Goal: Task Accomplishment & Management: Manage account settings

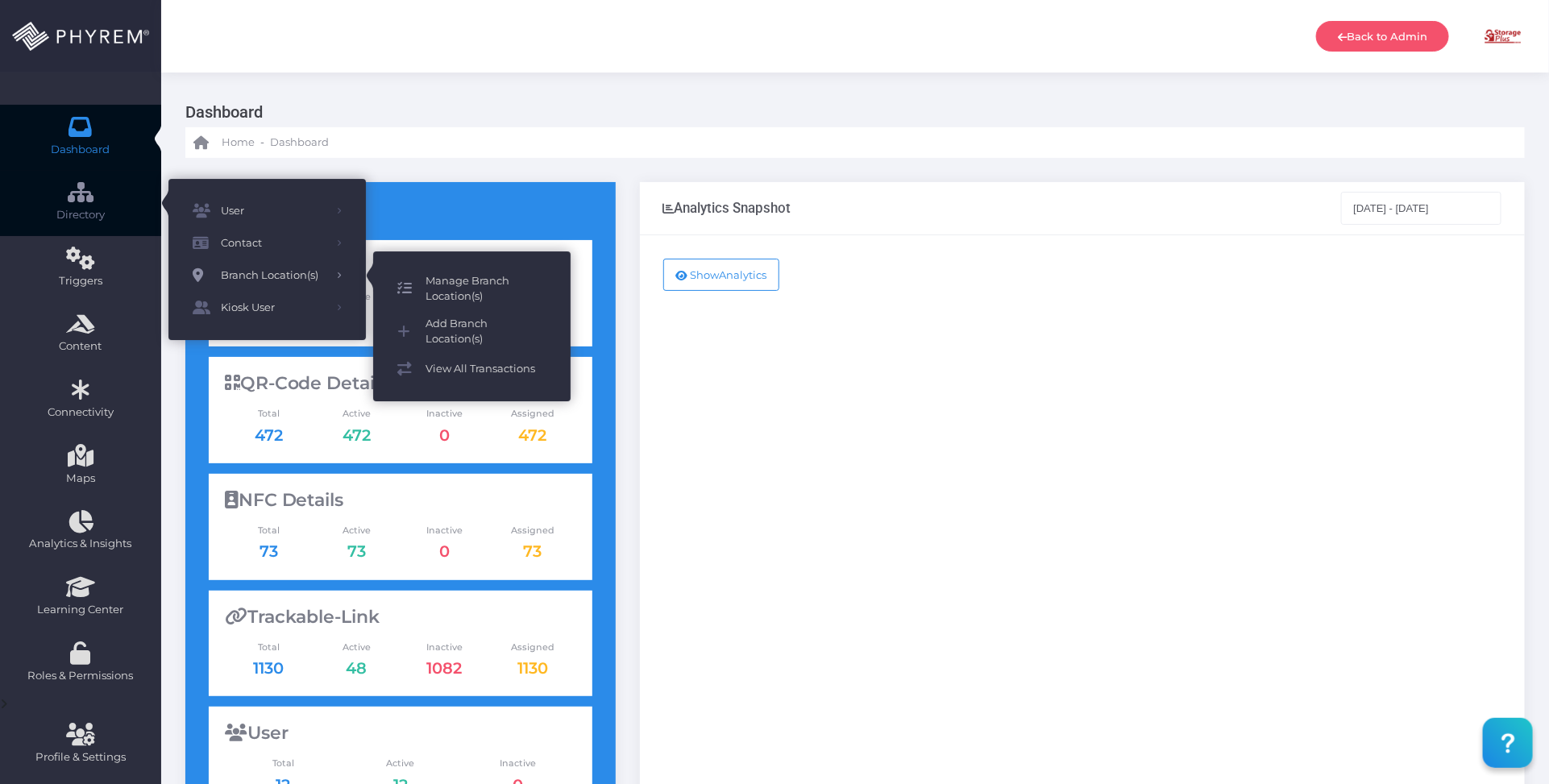
click at [488, 273] on span "Manage Branch Location(s)" at bounding box center [486, 289] width 121 height 32
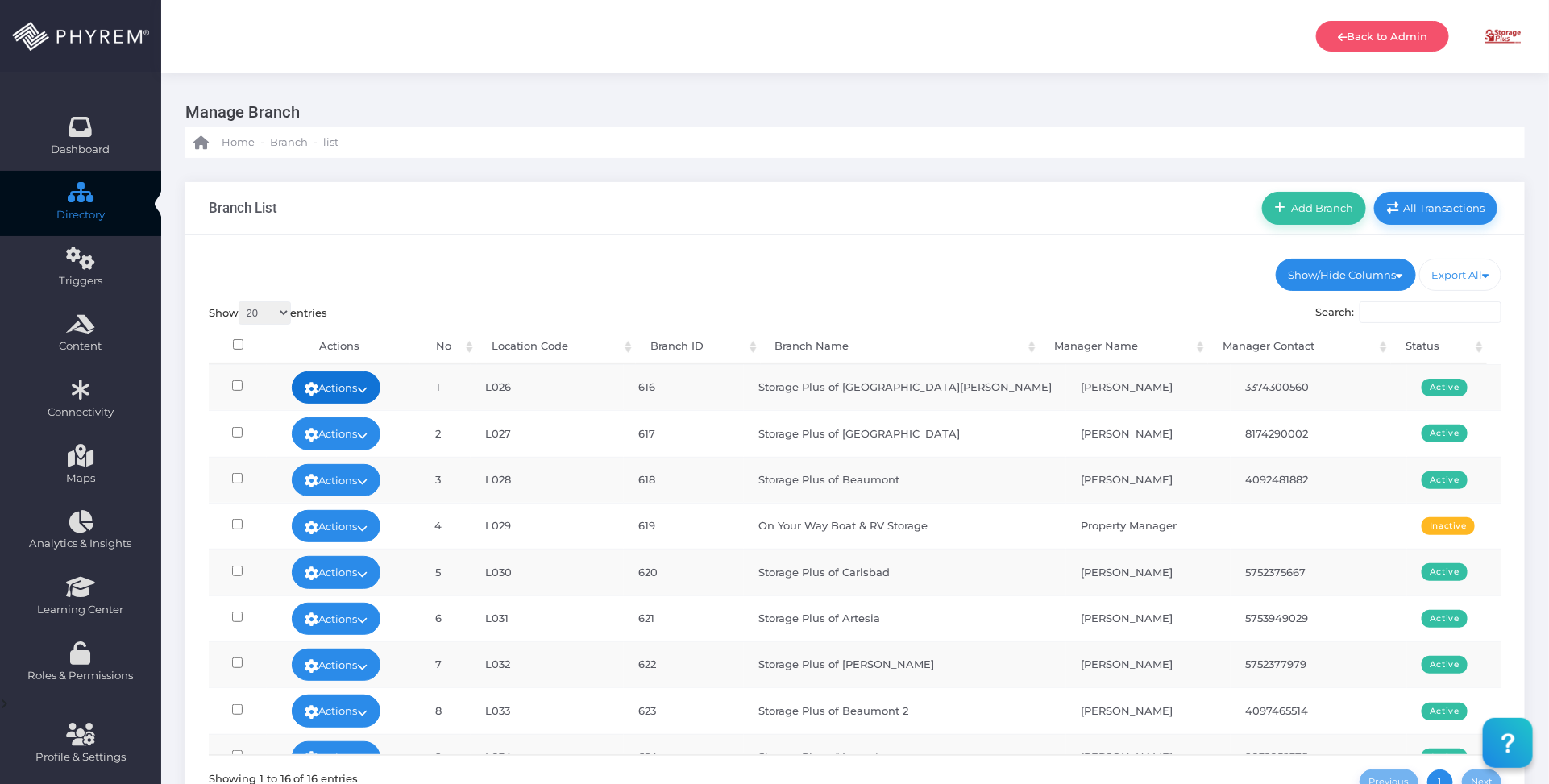
click at [346, 385] on link "Actions" at bounding box center [335, 387] width 88 height 33
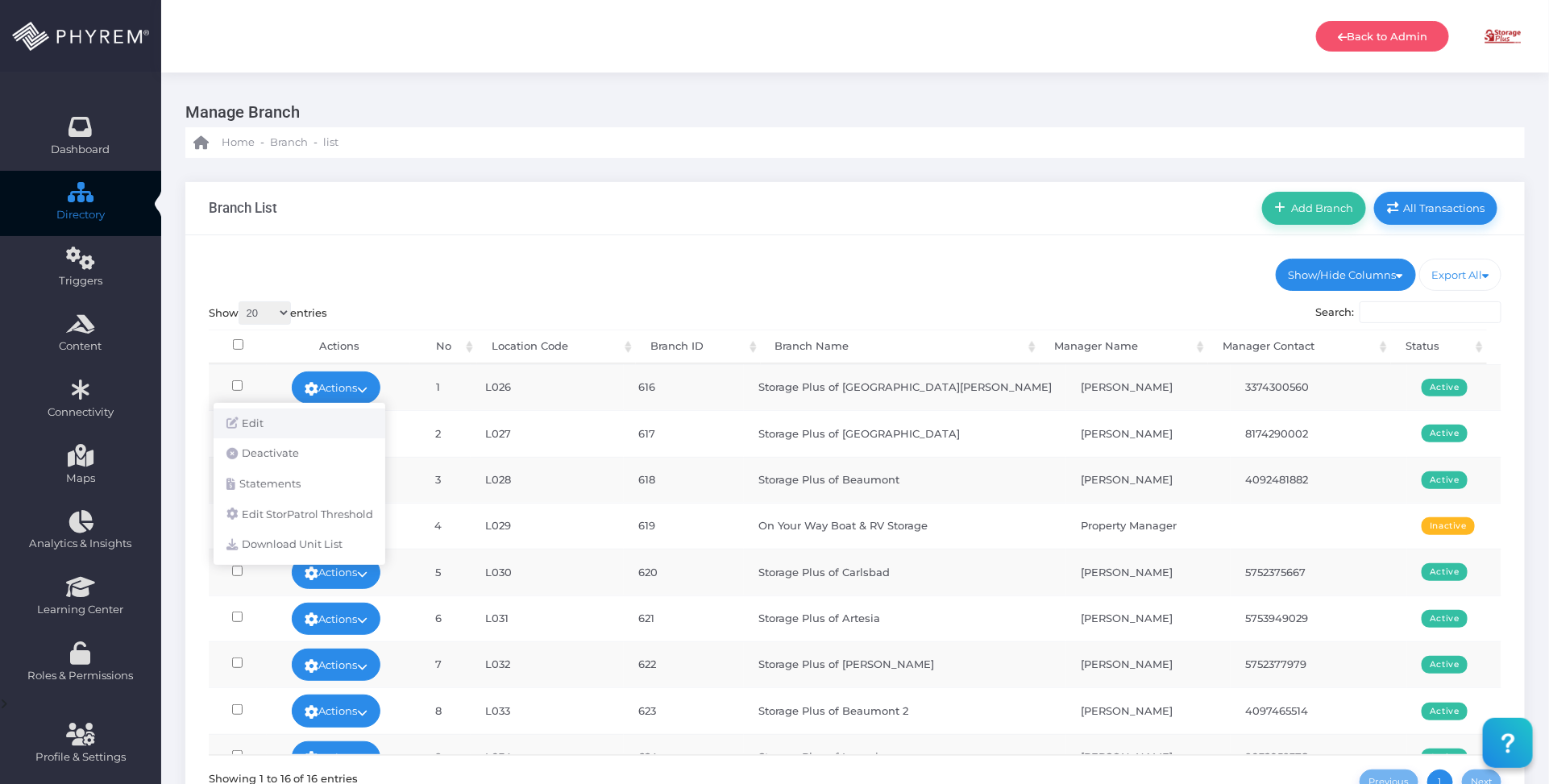
click at [315, 416] on link "Edit" at bounding box center [299, 424] width 171 height 31
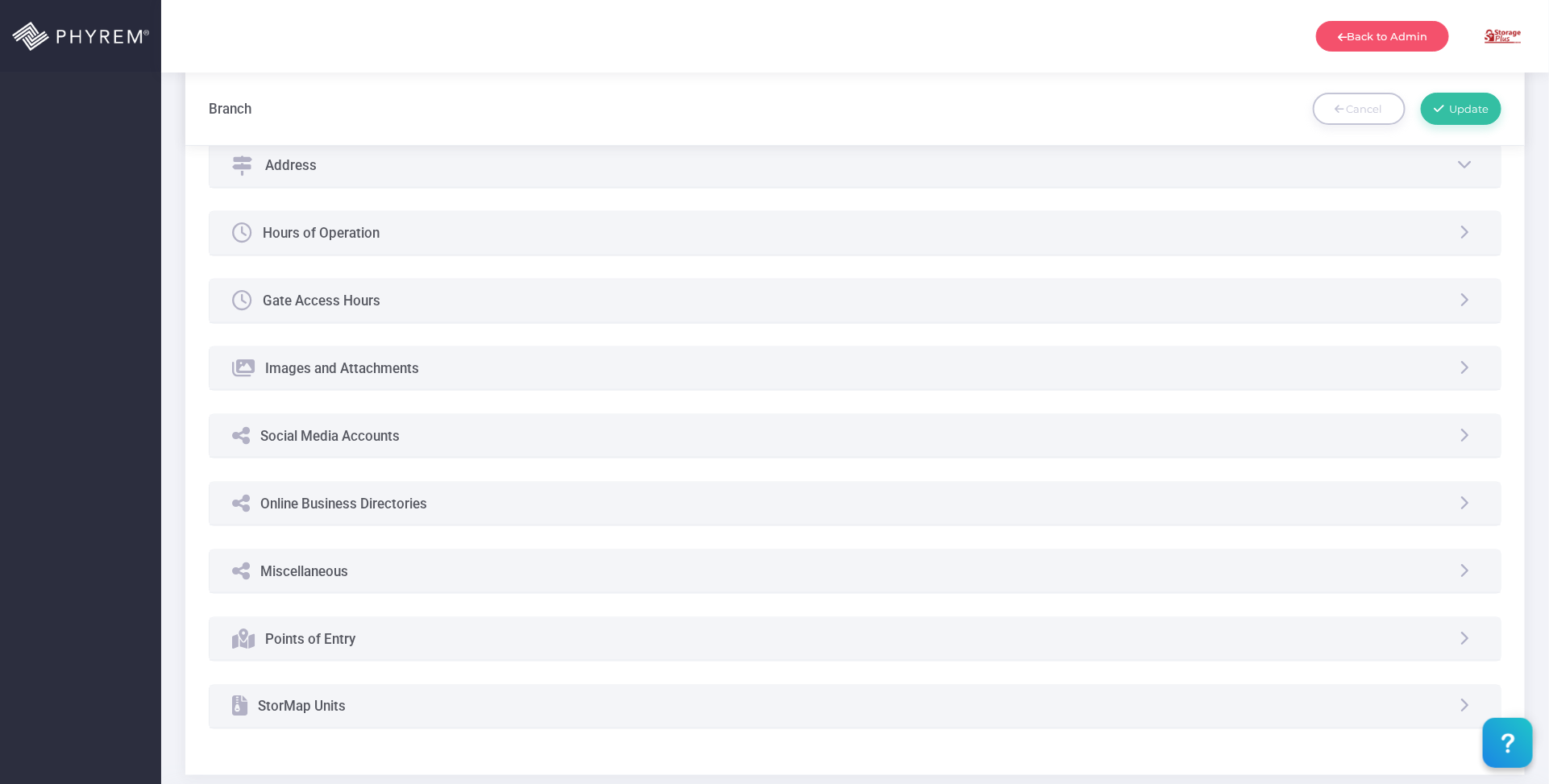
scroll to position [830, 0]
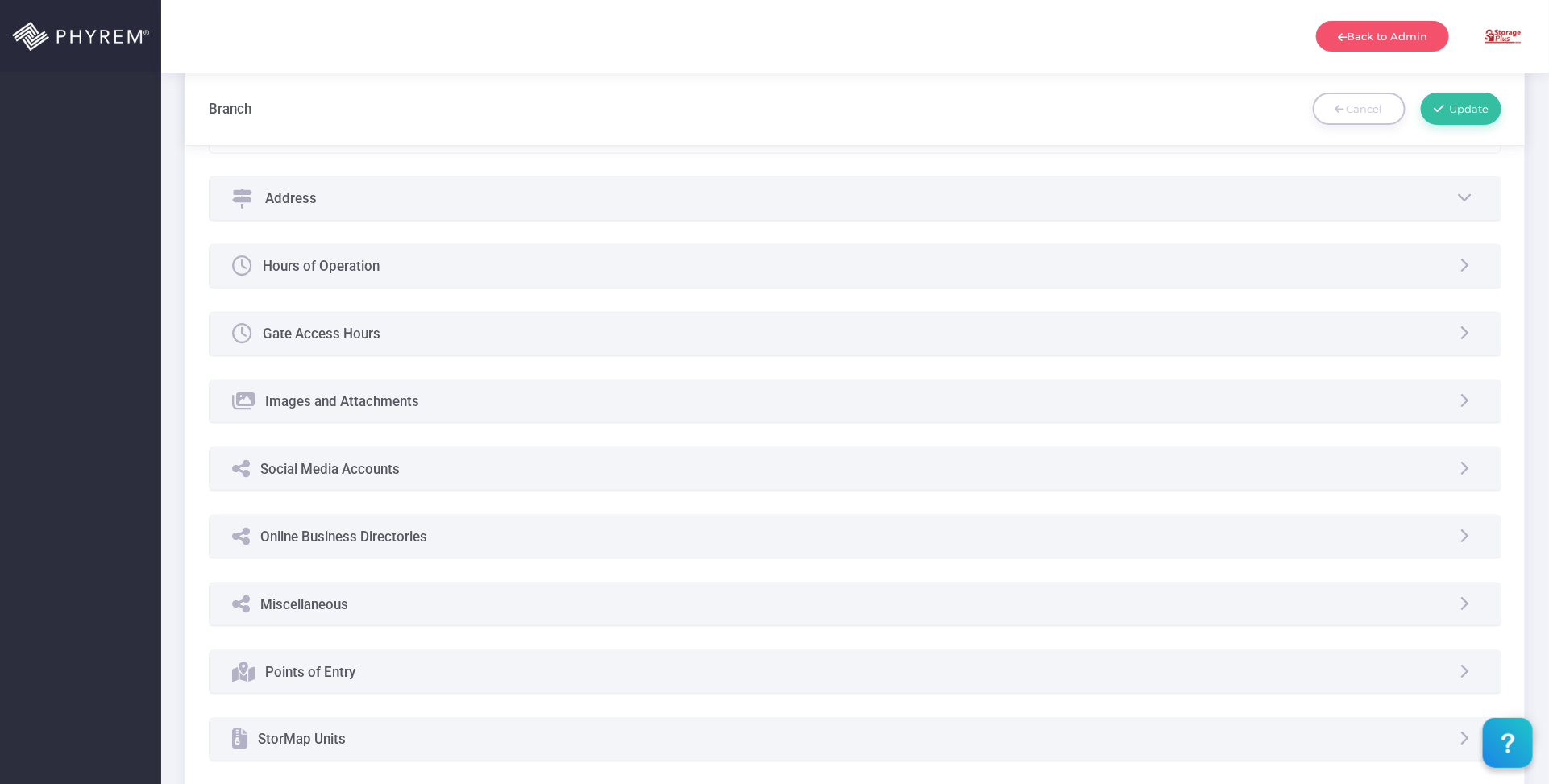
click at [432, 271] on div "Hours of Operation" at bounding box center [855, 266] width 1292 height 43
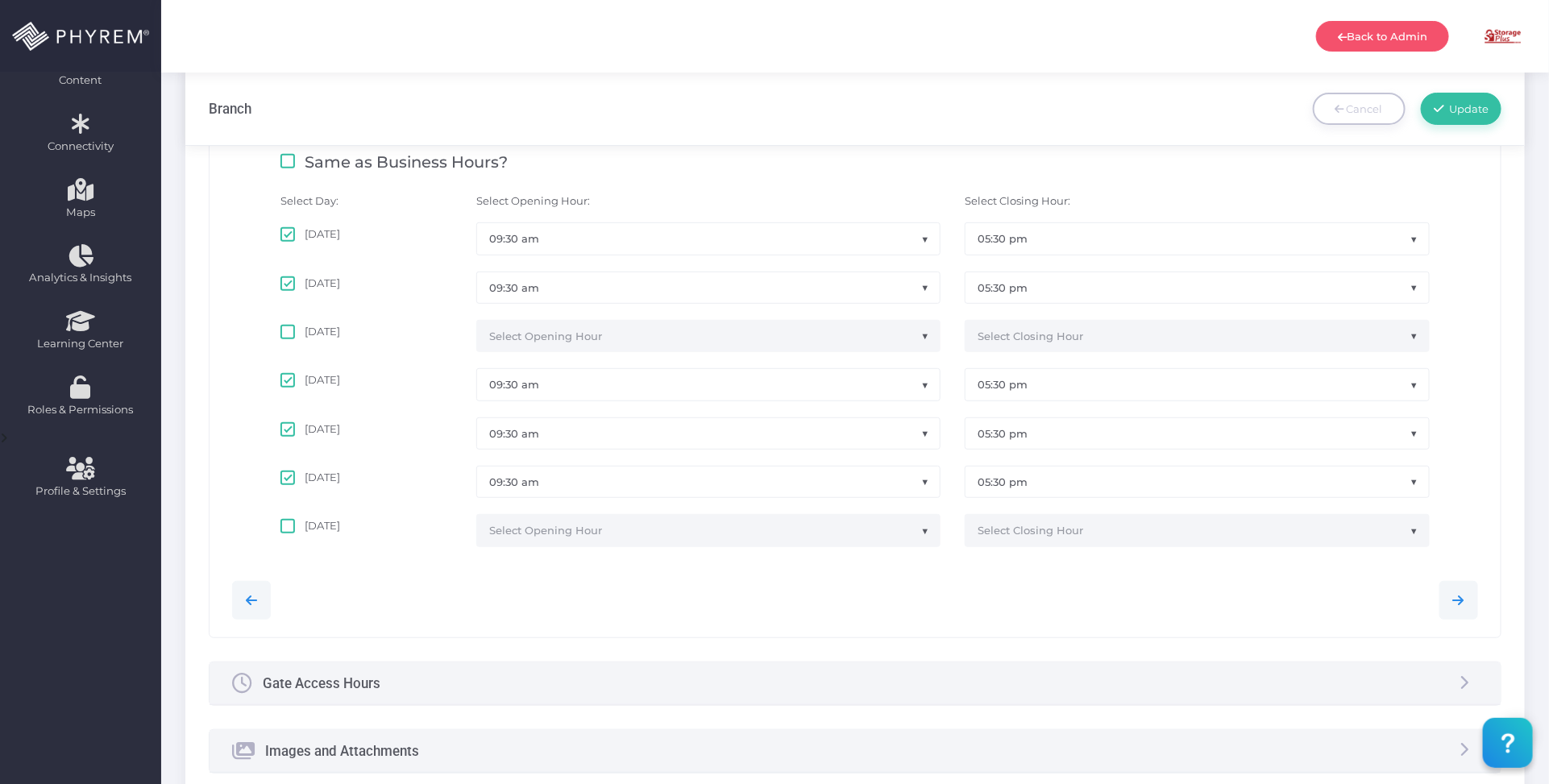
scroll to position [315, 0]
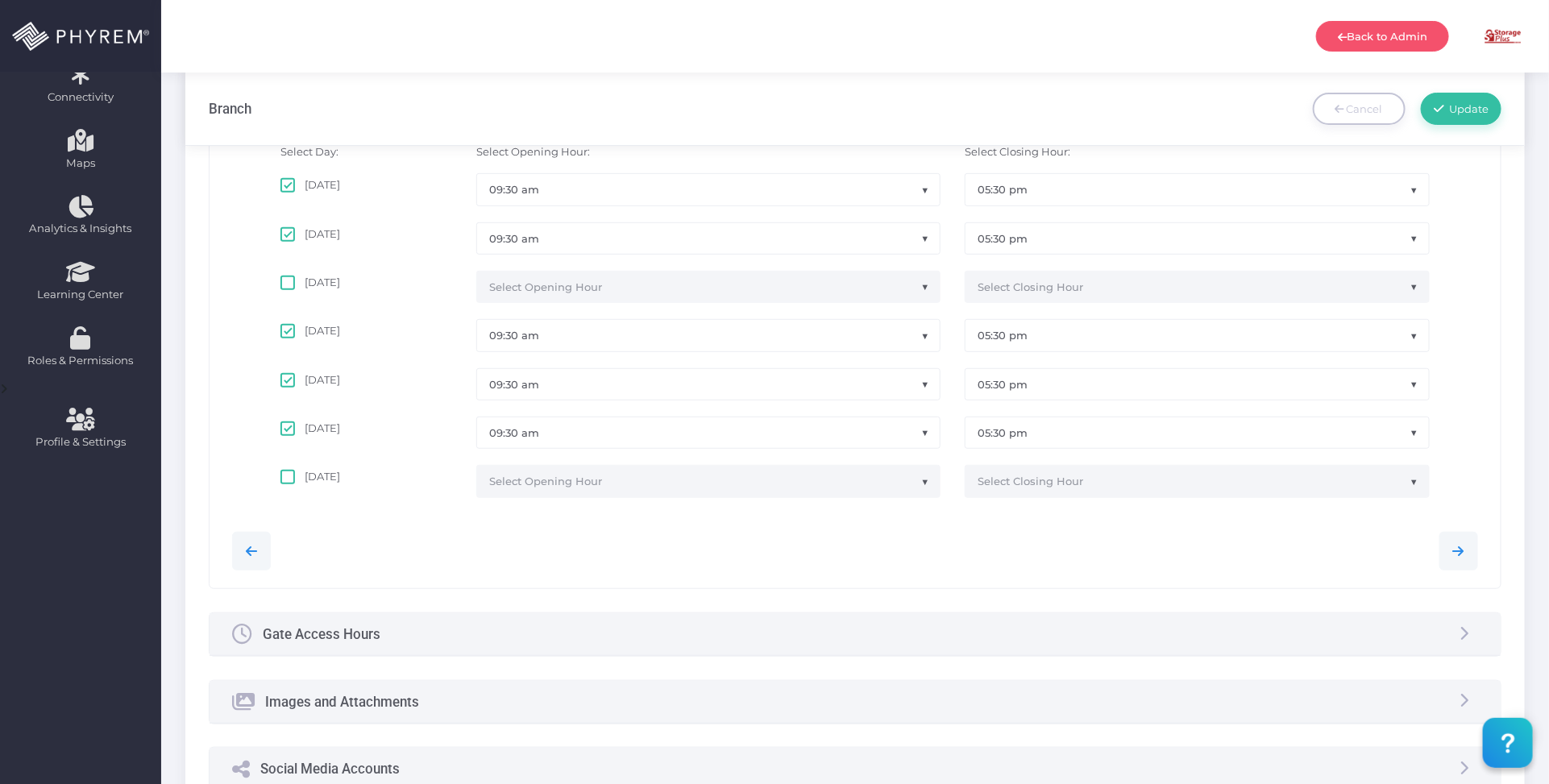
click at [509, 632] on div "Gate Access Hours" at bounding box center [855, 634] width 1292 height 43
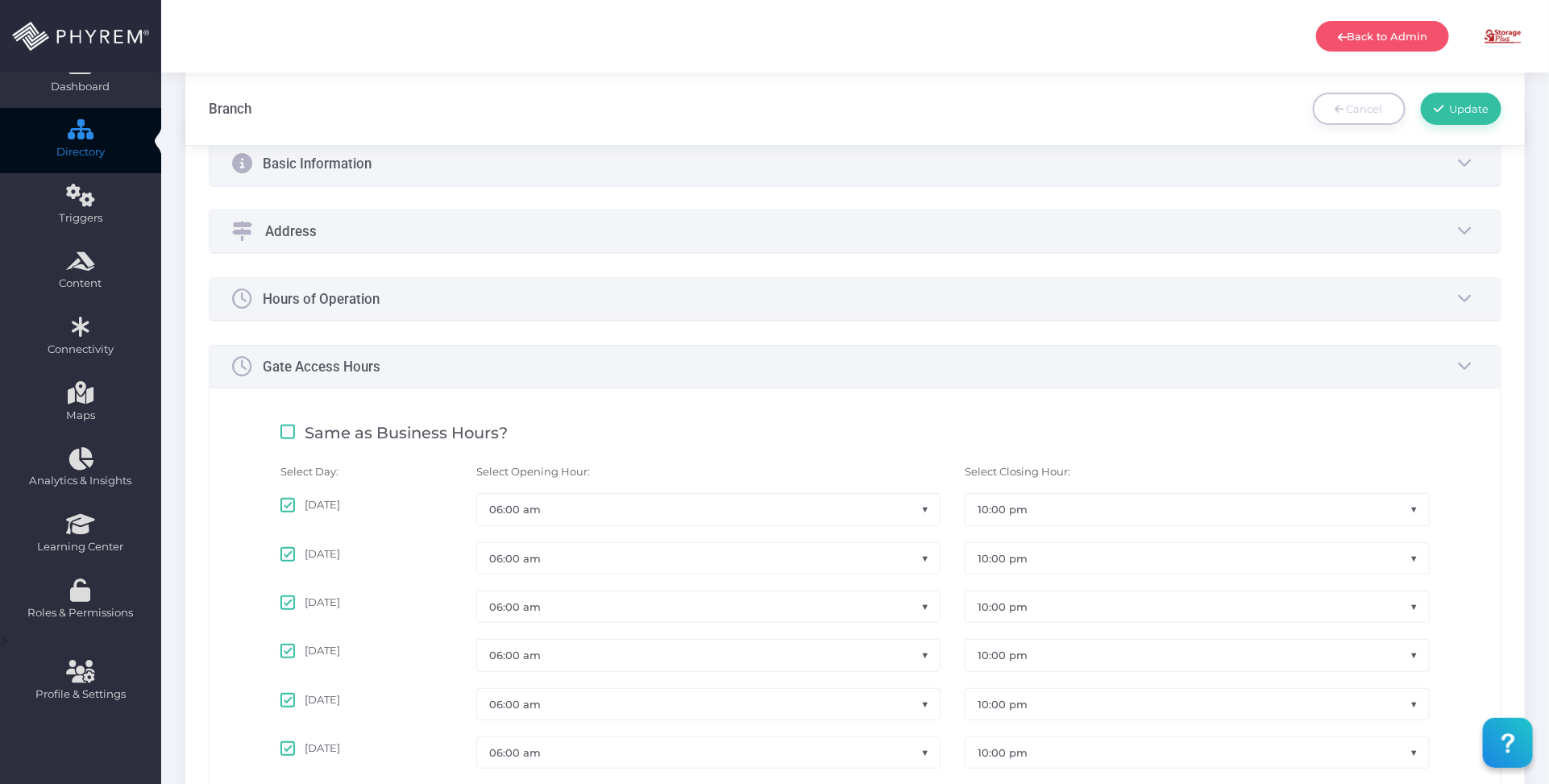
scroll to position [101, 0]
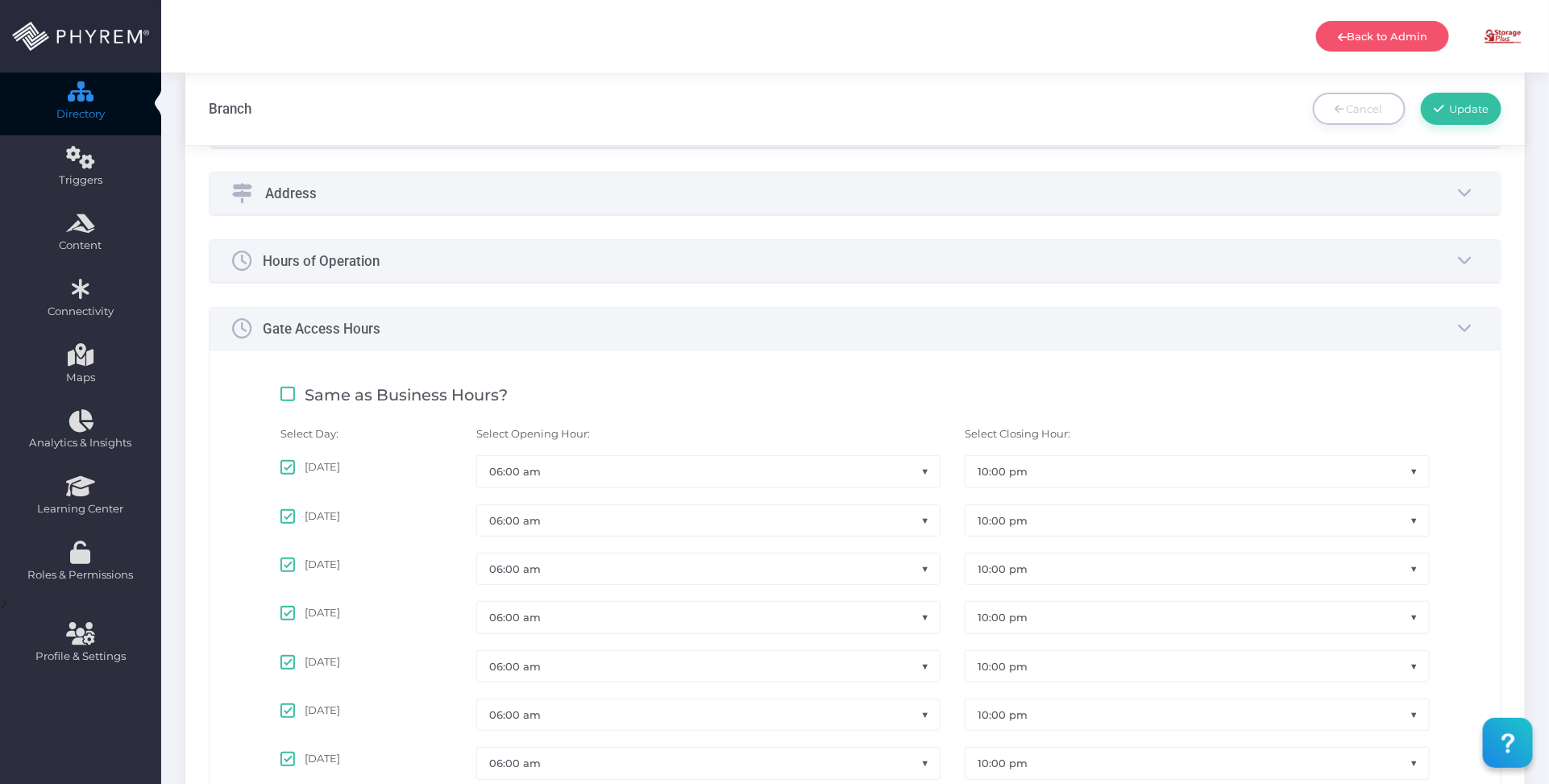
click at [494, 266] on div "Hours of Operation" at bounding box center [855, 262] width 1292 height 43
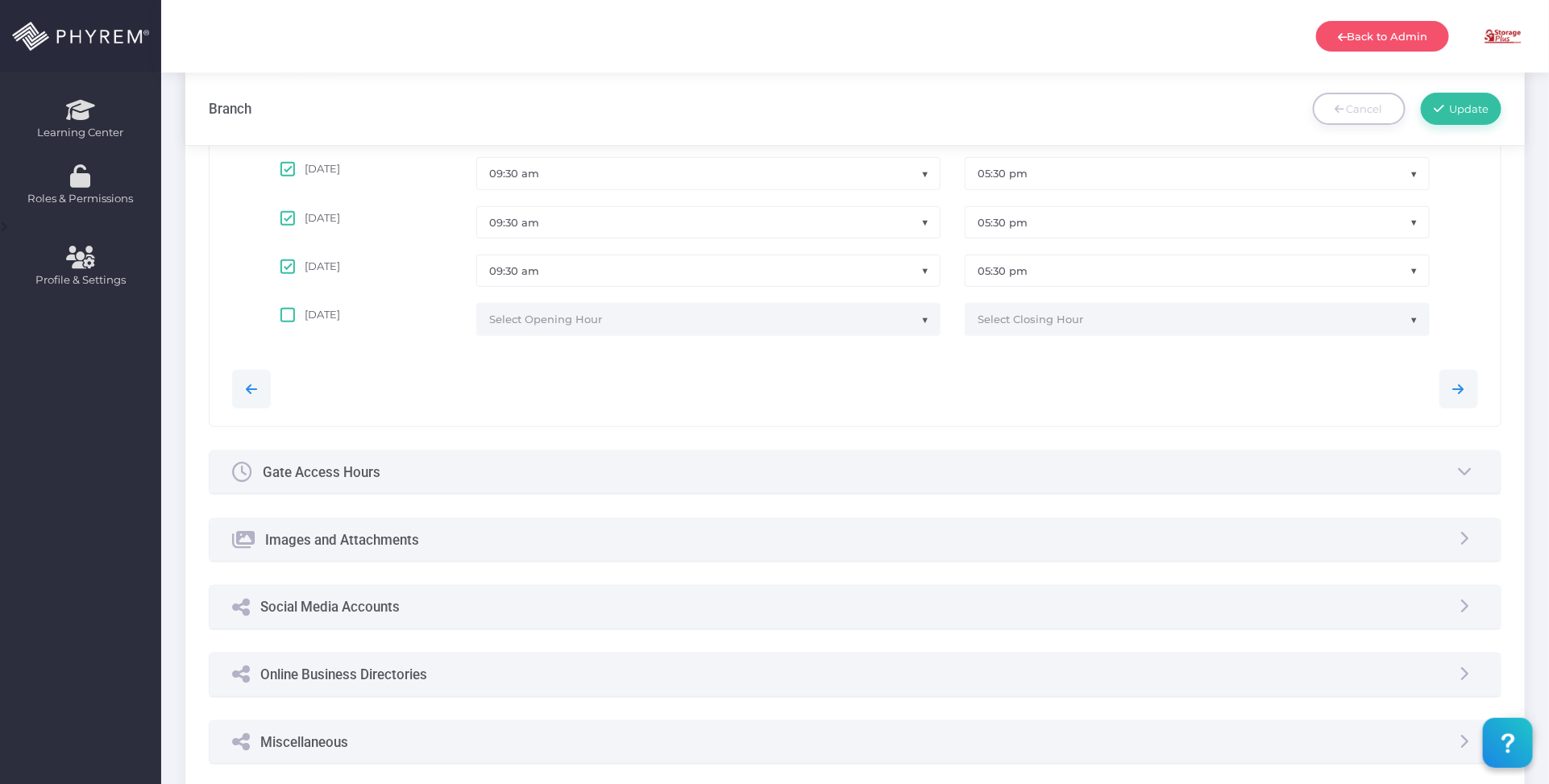
scroll to position [604, 0]
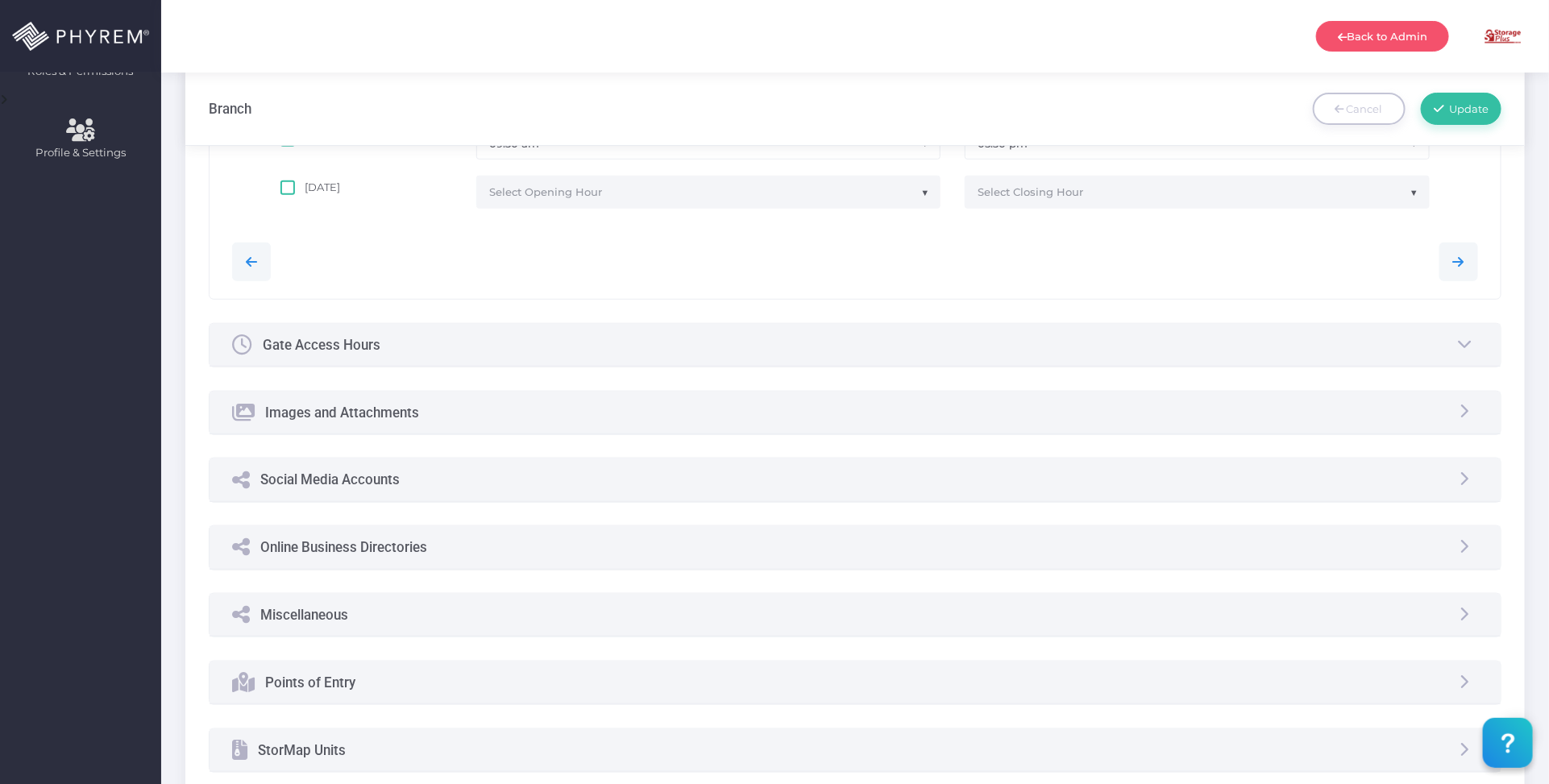
click at [625, 335] on div "Gate Access Hours" at bounding box center [855, 345] width 1292 height 43
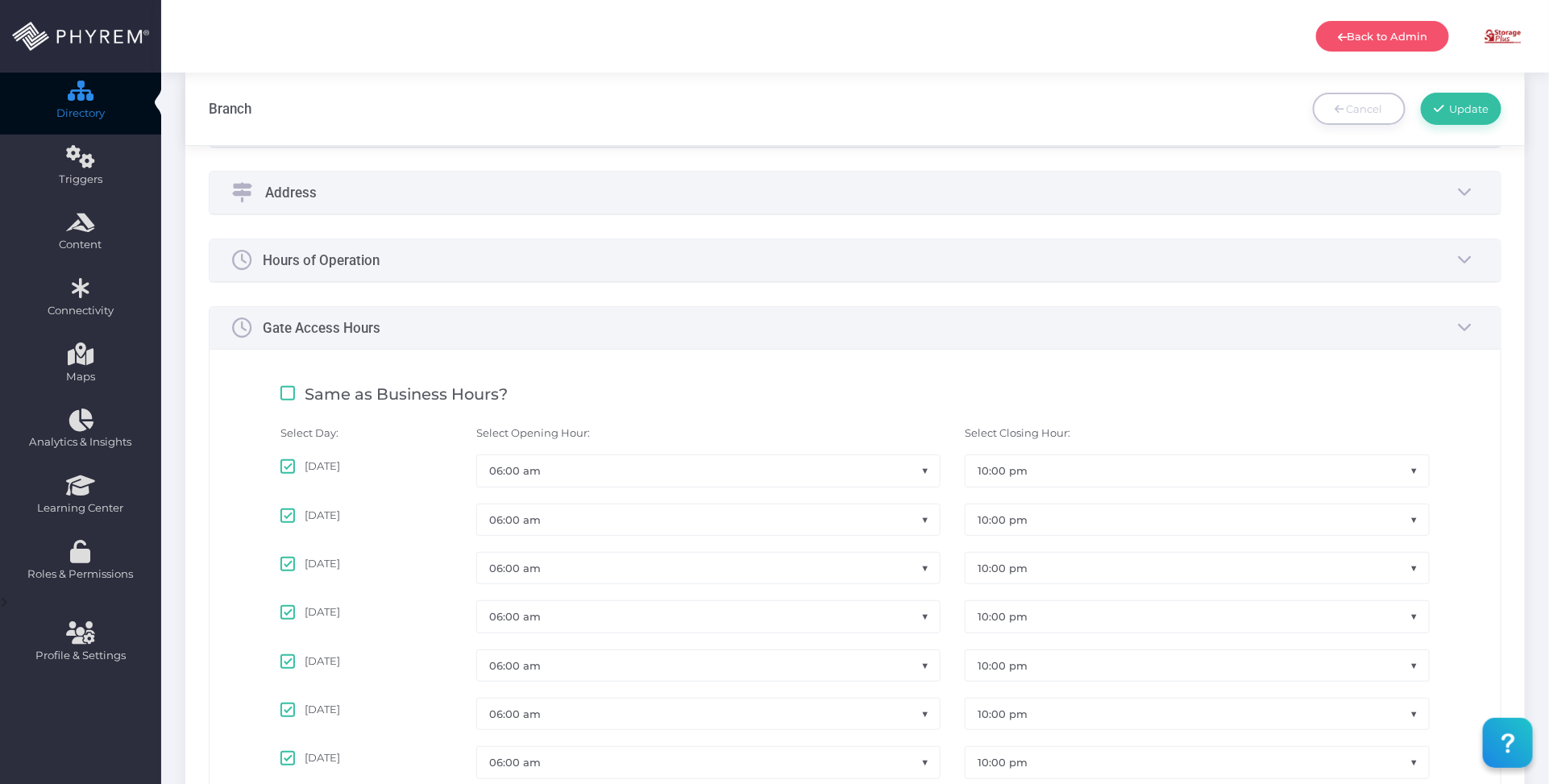
scroll to position [101, 0]
click at [512, 252] on div "Hours of Operation" at bounding box center [855, 262] width 1292 height 43
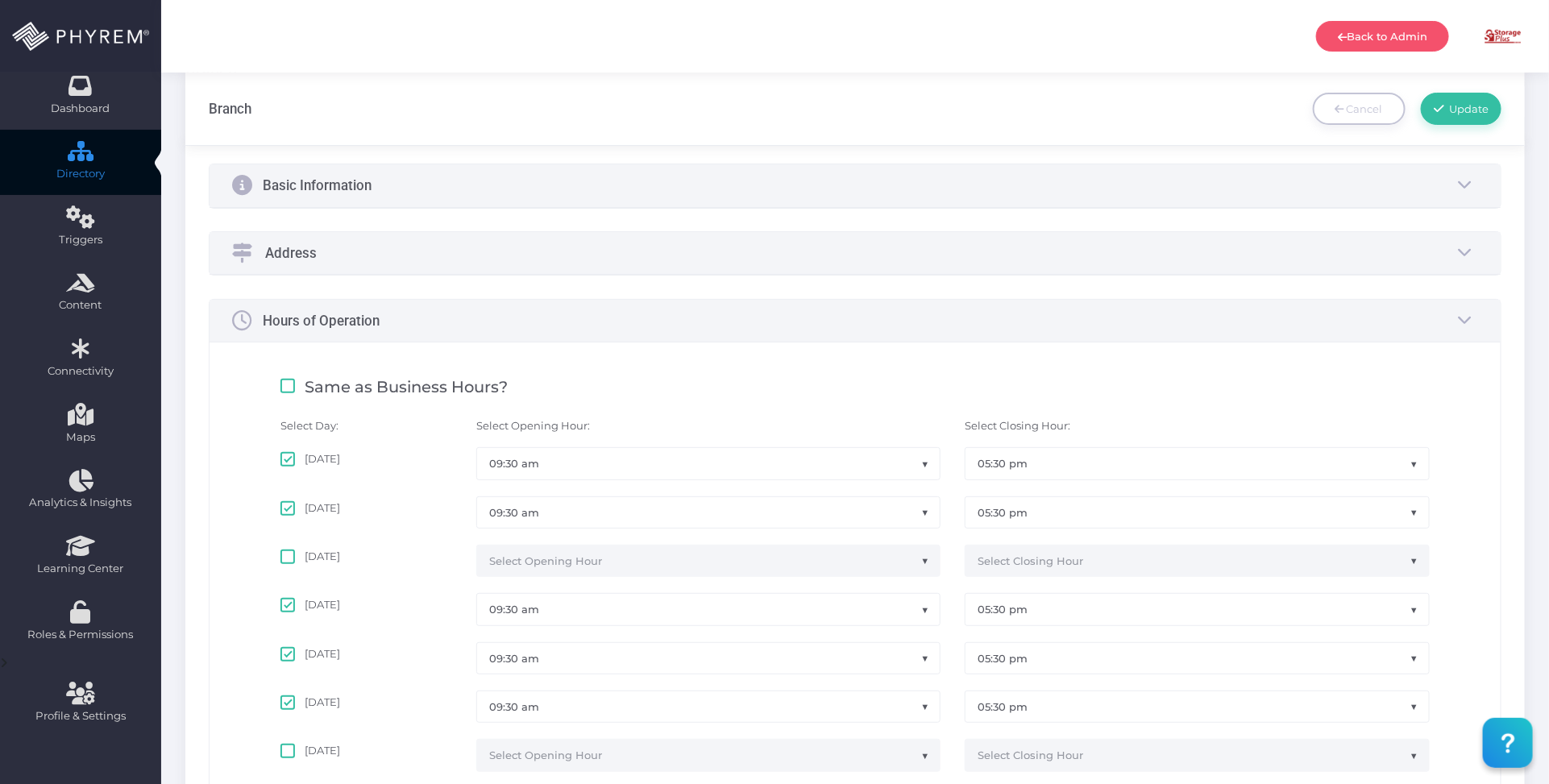
scroll to position [0, 0]
